Goal: Task Accomplishment & Management: Manage account settings

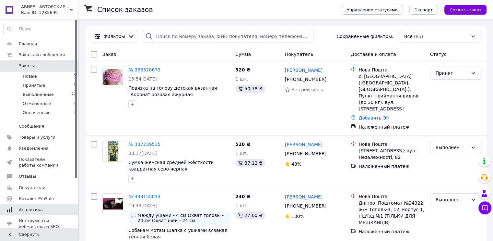
click at [47, 207] on span "Аналитика" at bounding box center [39, 210] width 41 height 6
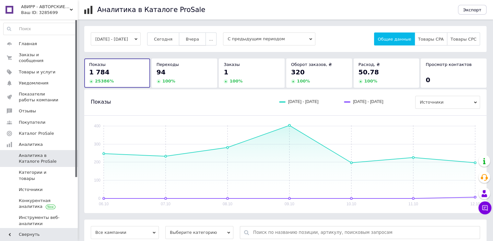
click at [199, 37] on span "Вчера" at bounding box center [192, 39] width 13 height 5
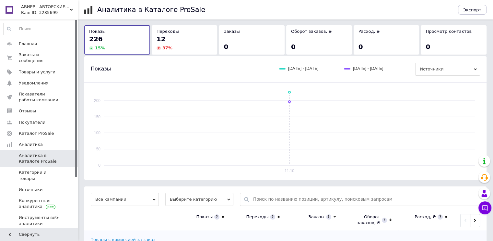
scroll to position [63, 0]
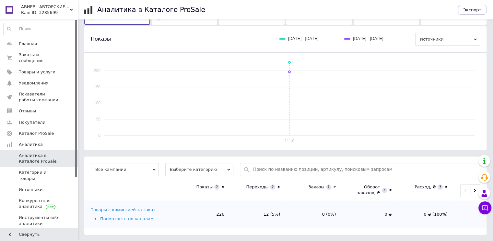
click at [138, 208] on div "Товары с комиссией за заказ" at bounding box center [123, 210] width 65 height 6
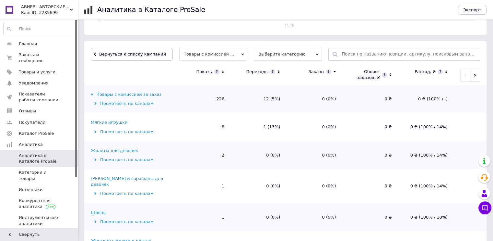
scroll to position [195, 0]
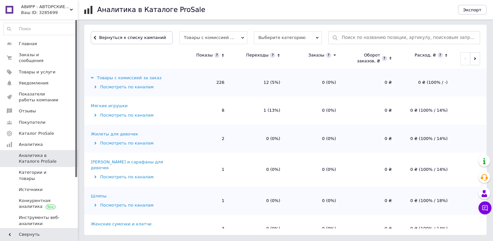
click at [107, 105] on div "Мягкие игрушки" at bounding box center [109, 106] width 37 height 6
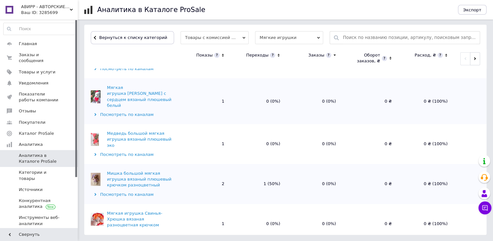
scroll to position [65, 0]
click at [137, 39] on span "Вернуться к списку категорий" at bounding box center [133, 37] width 70 height 5
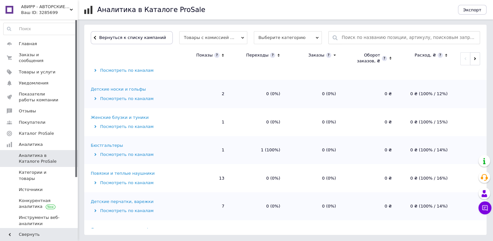
scroll to position [260, 0]
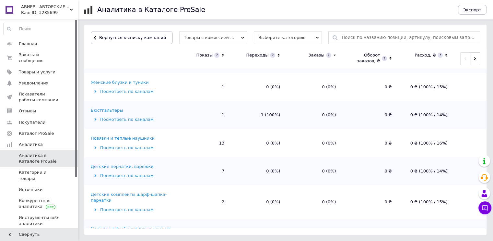
click at [93, 107] on div "Бюстгальтеры" at bounding box center [107, 110] width 32 height 6
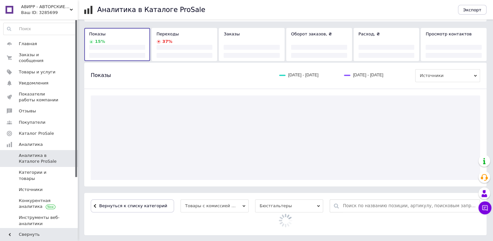
scroll to position [98, 0]
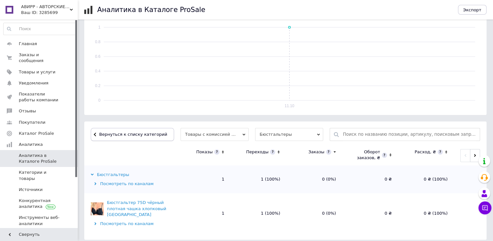
click at [158, 136] on button "Вернуться к списку категорий" at bounding box center [132, 134] width 83 height 13
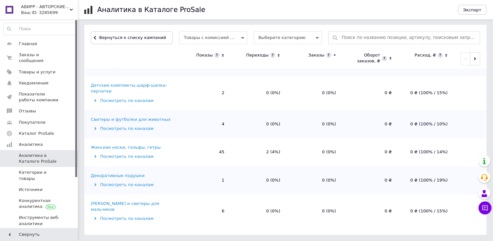
scroll to position [389, 0]
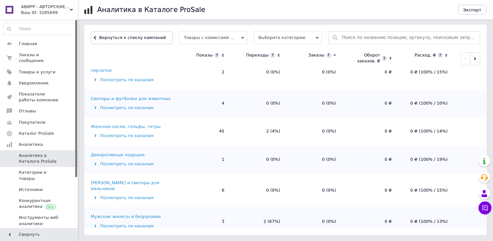
click at [135, 124] on div "Женские носки, гольфы, гетры" at bounding box center [126, 127] width 70 height 6
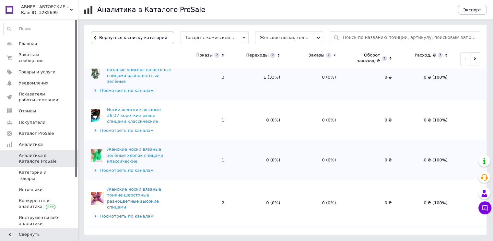
scroll to position [676, 0]
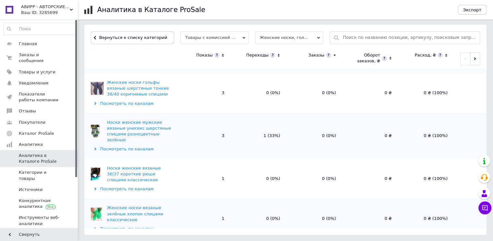
scroll to position [616, 0]
click at [113, 41] on button "Вернуться к списку категорий" at bounding box center [132, 37] width 83 height 13
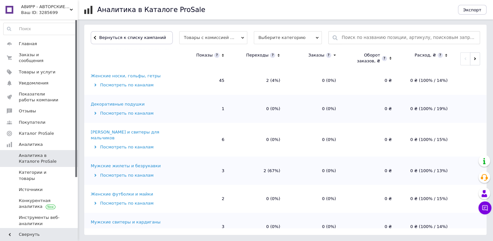
scroll to position [454, 0]
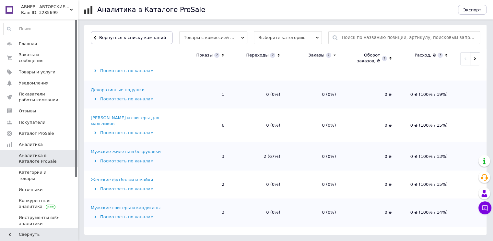
click at [117, 149] on div "Мужские жилеты и безрукавки" at bounding box center [126, 152] width 70 height 6
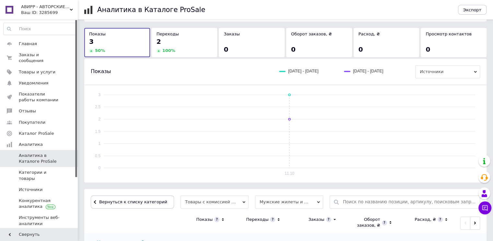
scroll to position [143, 0]
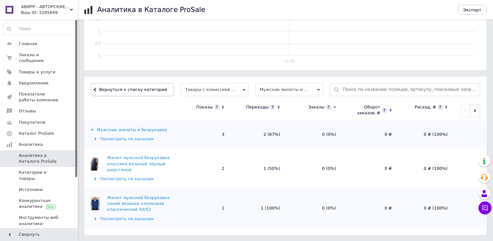
click at [120, 91] on span "Вернуться к списку категорий" at bounding box center [133, 89] width 70 height 5
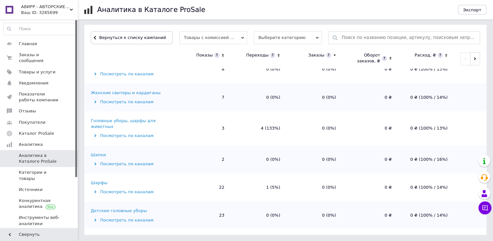
scroll to position [584, 0]
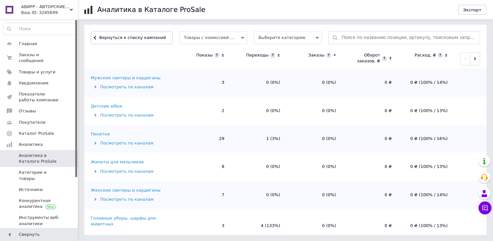
click at [94, 131] on div "Пинетки" at bounding box center [100, 134] width 19 height 6
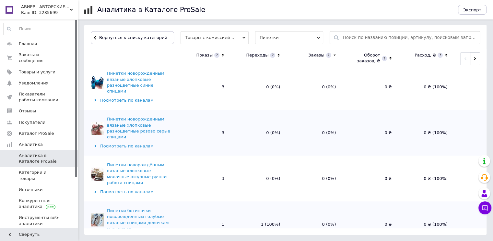
scroll to position [227, 0]
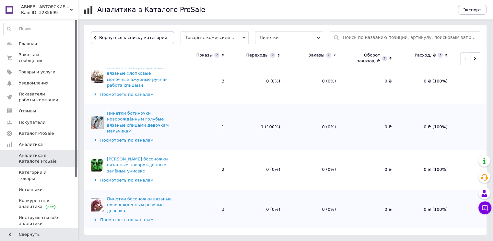
click at [126, 137] on div "Посмотреть по каналам" at bounding box center [132, 140] width 83 height 6
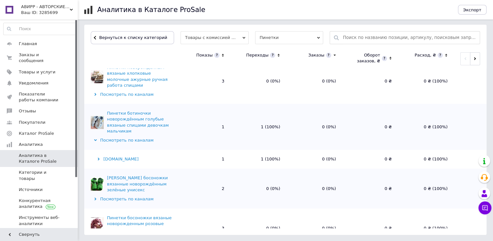
click at [126, 137] on div "Посмотреть по каналам" at bounding box center [132, 140] width 83 height 6
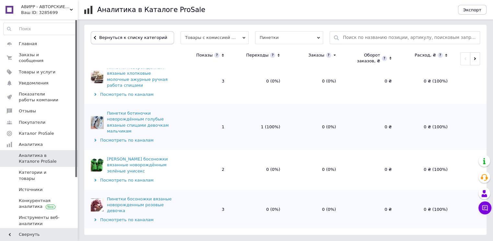
click at [130, 42] on button "Вернуться к списку категорий" at bounding box center [132, 37] width 83 height 13
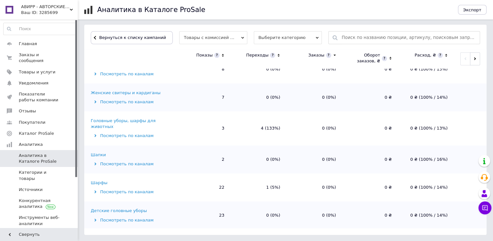
scroll to position [743, 0]
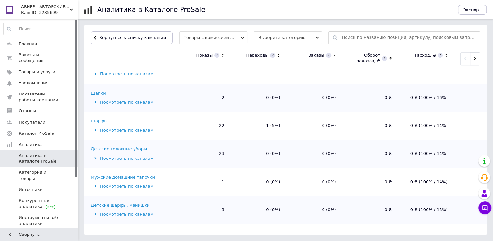
click at [95, 118] on div "Шарфы" at bounding box center [99, 121] width 17 height 6
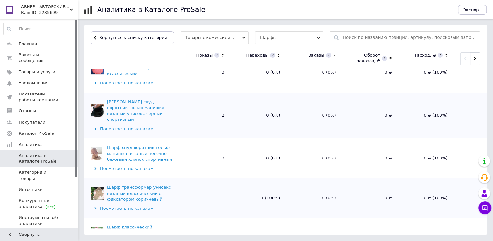
scroll to position [130, 0]
click at [115, 35] on span "Вернуться к списку категорий" at bounding box center [133, 37] width 70 height 5
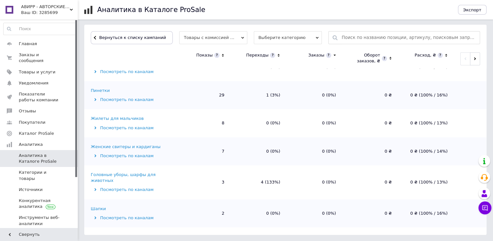
scroll to position [681, 0]
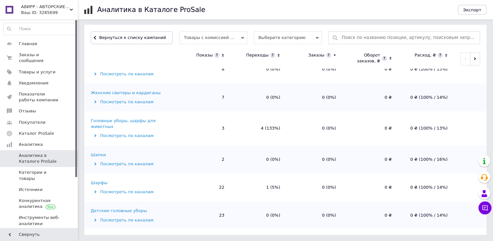
click at [93, 118] on div "Головные уборы, шарфы для животных" at bounding box center [132, 124] width 83 height 12
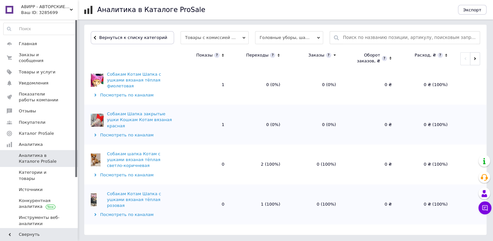
scroll to position [54, 0]
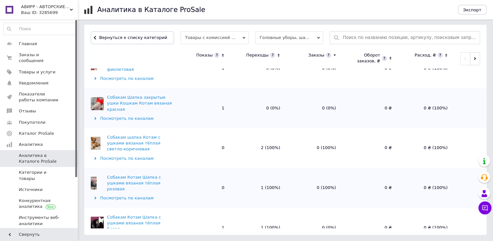
click at [132, 195] on div "Посмотреть по каналам" at bounding box center [132, 198] width 83 height 6
click at [131, 155] on div "Посмотреть по каналам" at bounding box center [132, 158] width 83 height 6
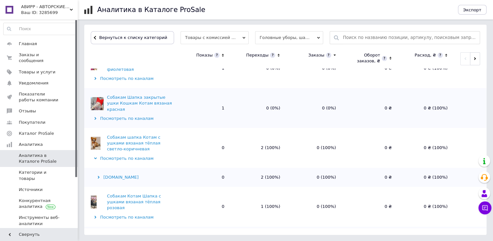
click at [131, 155] on div "Посмотреть по каналам" at bounding box center [132, 158] width 83 height 6
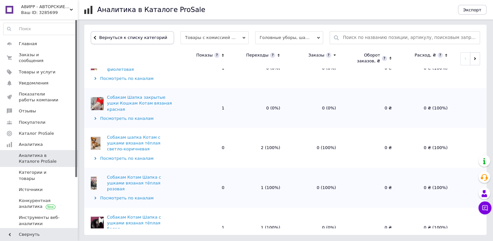
click at [133, 38] on span "Вернуться к списку категорий" at bounding box center [133, 37] width 70 height 5
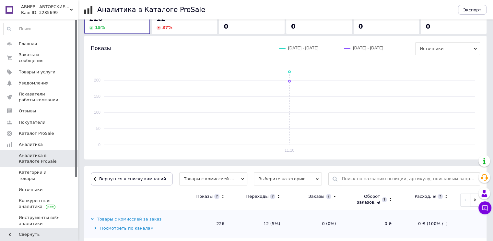
scroll to position [0, 0]
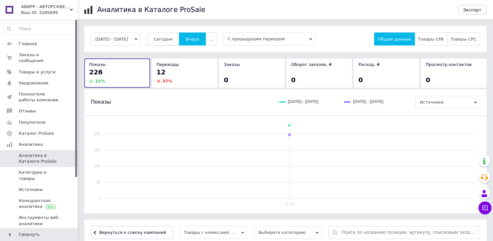
click at [173, 37] on span "Сегодня" at bounding box center [163, 39] width 18 height 5
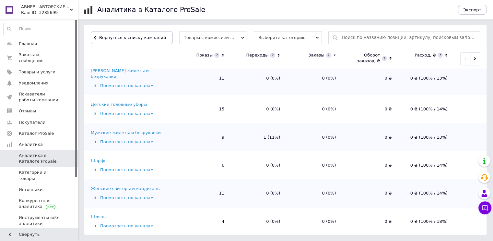
scroll to position [411, 0]
click at [122, 130] on div "Мужские жилеты и безрукавки" at bounding box center [126, 133] width 70 height 6
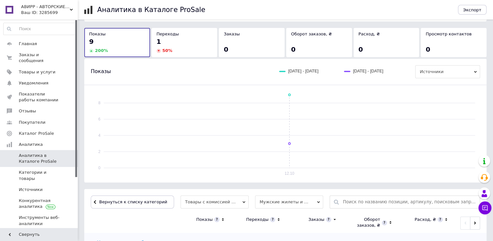
scroll to position [143, 0]
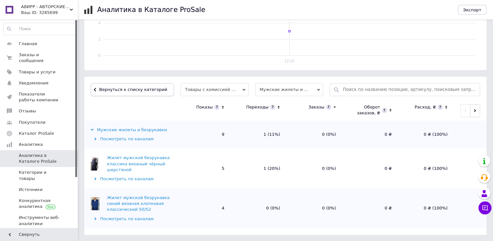
click at [127, 89] on span "Вернуться к списку категорий" at bounding box center [133, 89] width 70 height 5
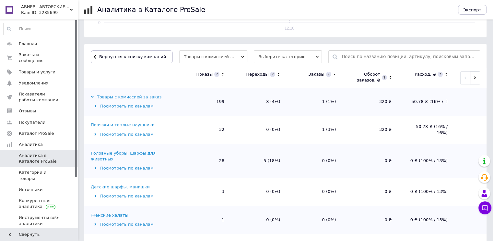
scroll to position [195, 0]
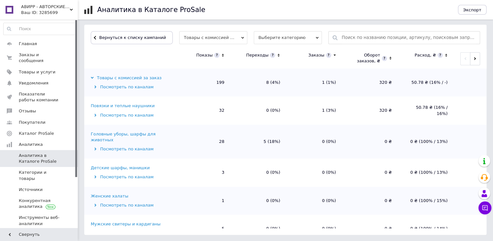
click at [121, 133] on div "Головные уборы, шарфы для животных" at bounding box center [132, 137] width 83 height 12
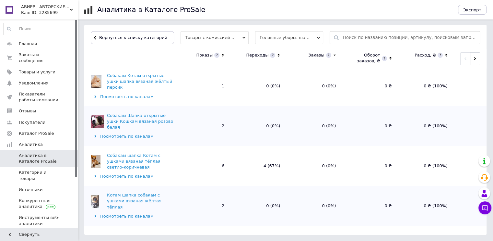
scroll to position [292, 0]
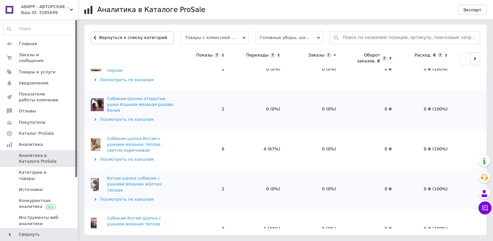
click at [123, 156] on div "Посмотреть по каналам" at bounding box center [132, 159] width 83 height 6
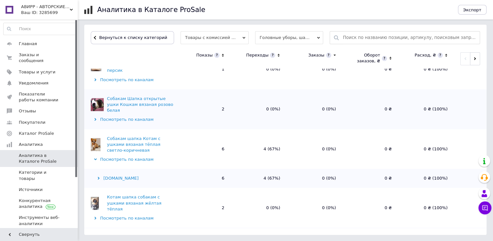
click at [123, 156] on div "Посмотреть по каналам" at bounding box center [132, 159] width 83 height 6
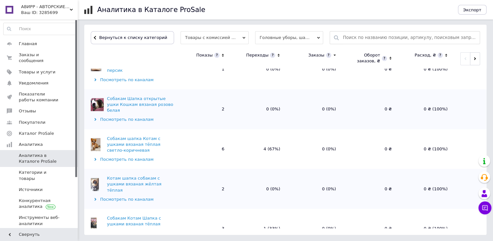
click at [132, 236] on div "Посмотреть по каналам" at bounding box center [132, 239] width 83 height 6
click at [137, 36] on span "Вернуться к списку категорий" at bounding box center [133, 37] width 70 height 5
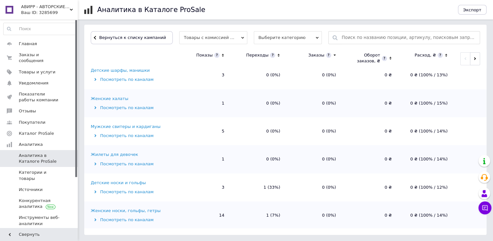
scroll to position [130, 0]
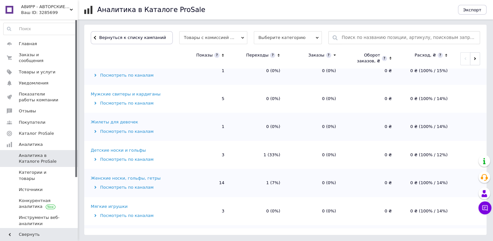
click at [91, 147] on div "Детские носки и гольфы" at bounding box center [118, 150] width 55 height 6
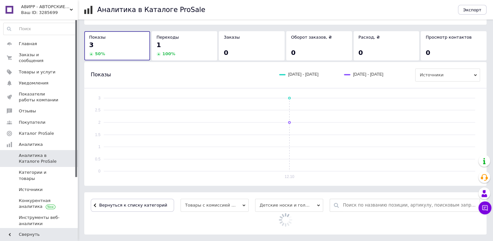
scroll to position [168, 0]
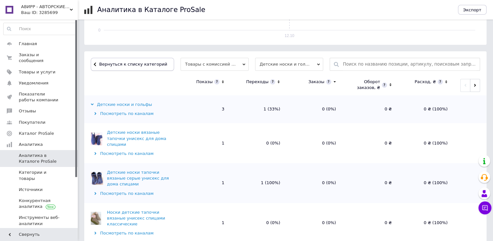
click at [134, 66] on span "Вернуться к списку категорий" at bounding box center [133, 64] width 70 height 5
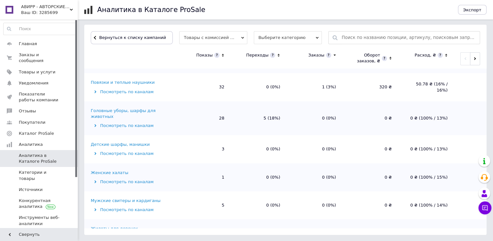
scroll to position [22, 0]
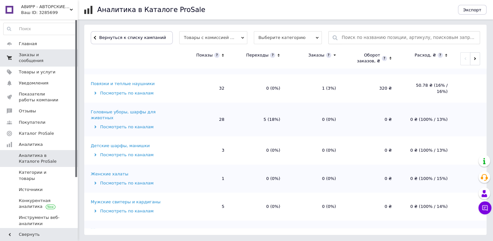
click at [10, 55] on icon at bounding box center [9, 57] width 5 height 5
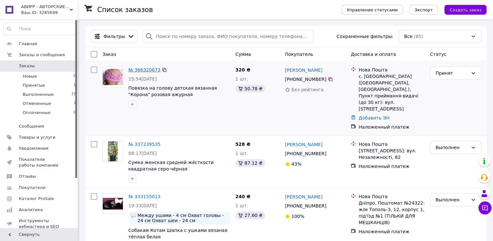
click at [138, 71] on link "№ 366320673" at bounding box center [144, 69] width 32 height 5
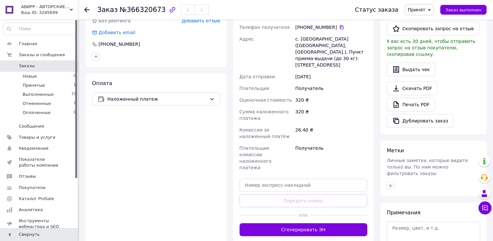
scroll to position [162, 0]
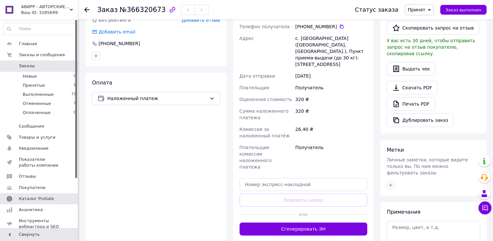
click at [18, 200] on span at bounding box center [9, 199] width 19 height 6
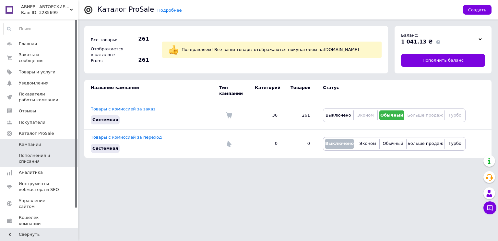
click at [35, 155] on span "Пополнения и списания" at bounding box center [39, 158] width 41 height 12
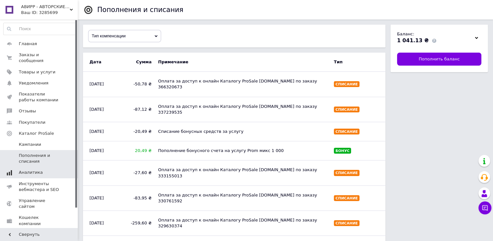
click at [24, 169] on span "Аналитика" at bounding box center [31, 172] width 24 height 6
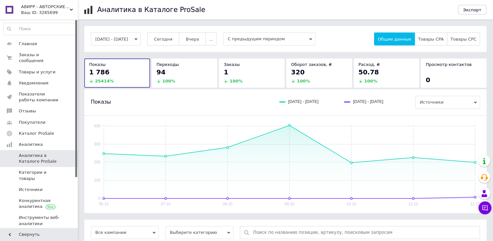
click at [196, 72] on div "94" at bounding box center [185, 71] width 56 height 9
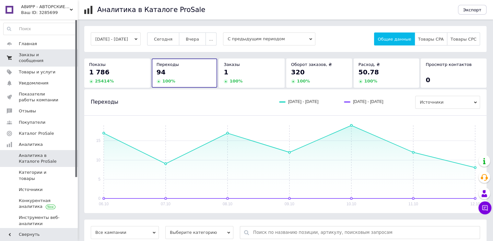
click at [66, 58] on link "Заказы и сообщения 0 0" at bounding box center [40, 57] width 80 height 17
